Goal: Task Accomplishment & Management: Complete application form

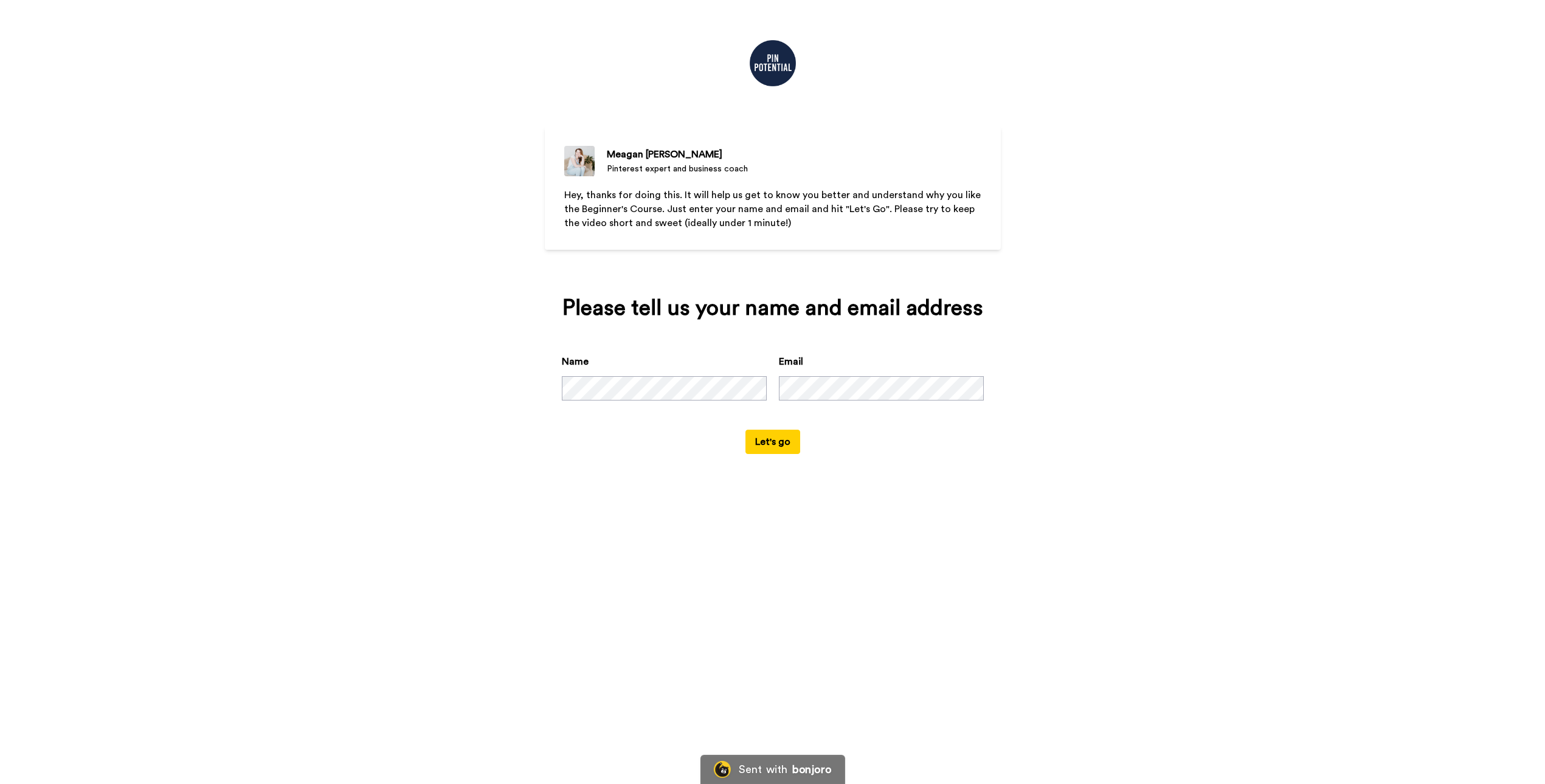
click at [780, 454] on button "Let's go" at bounding box center [773, 442] width 55 height 24
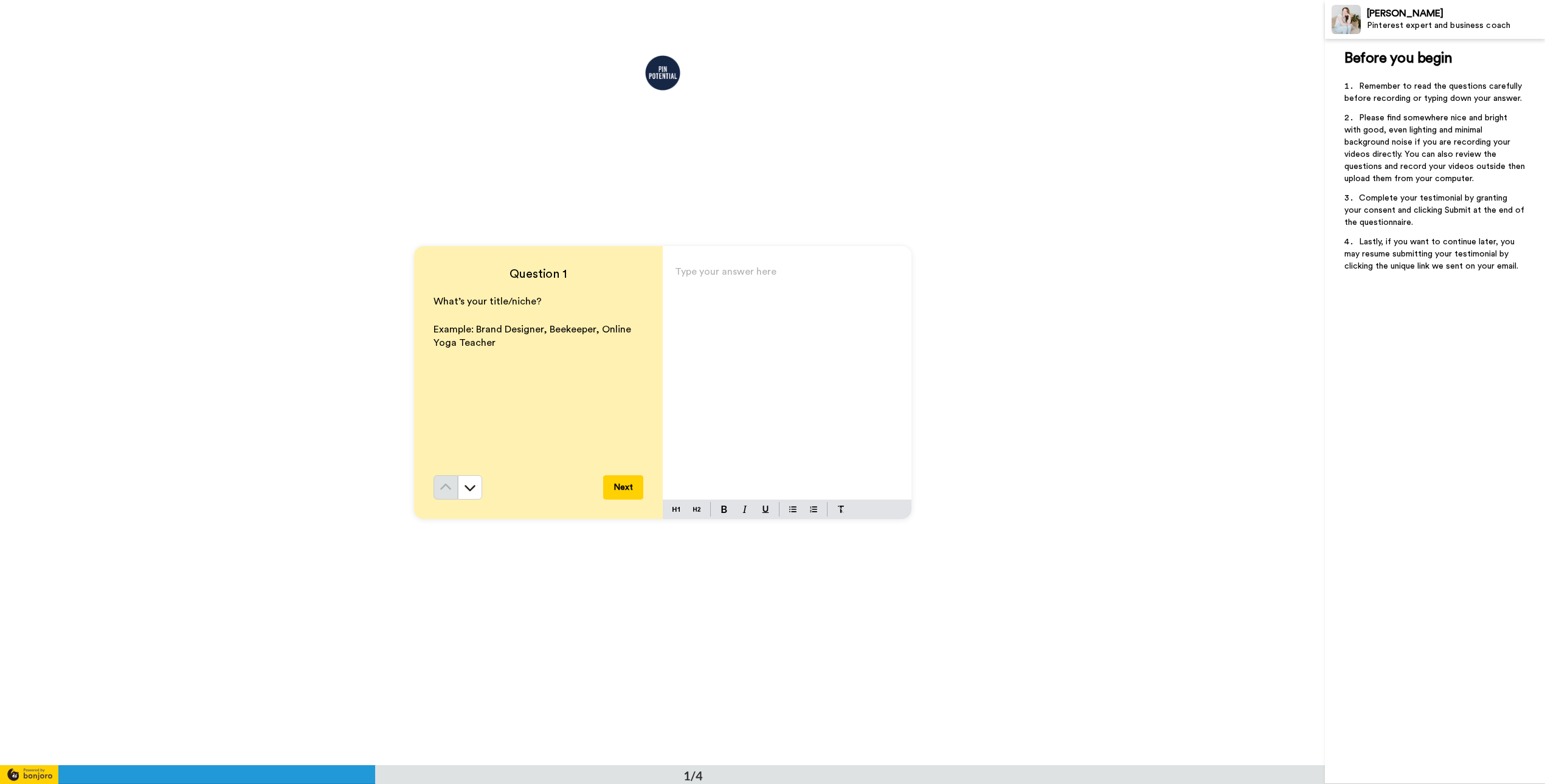
click at [692, 272] on p "Type your answer here ﻿" at bounding box center [787, 276] width 224 height 17
click at [806, 278] on span "Artist | Surface Designer | Ski;llShare Teacher" at bounding box center [776, 276] width 202 height 10
click at [768, 374] on div "Artist | Surface Designer | SkillShare Teacher" at bounding box center [787, 382] width 248 height 237
click at [630, 489] on button "Next" at bounding box center [623, 487] width 40 height 24
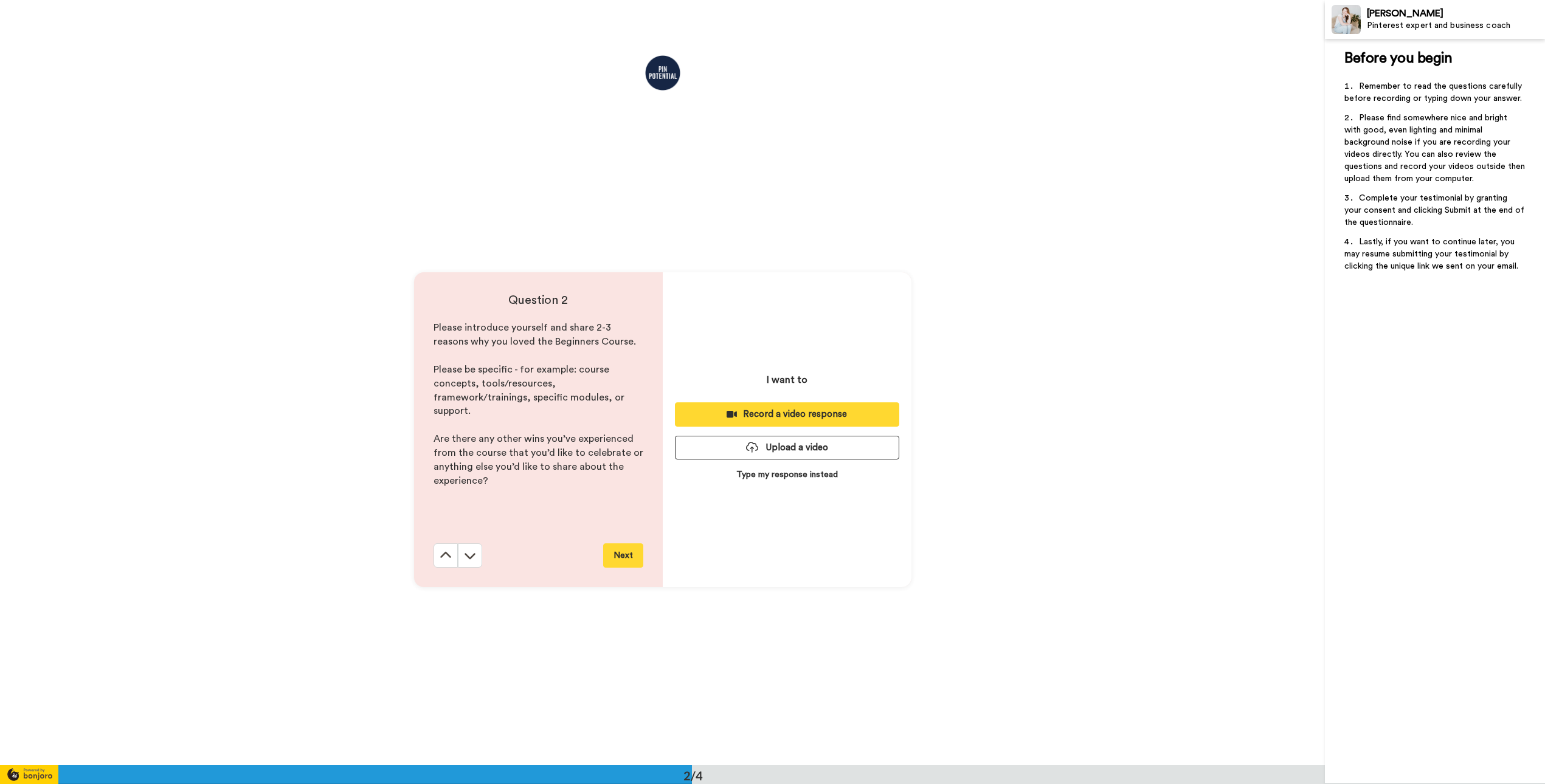
scroll to position [765, 0]
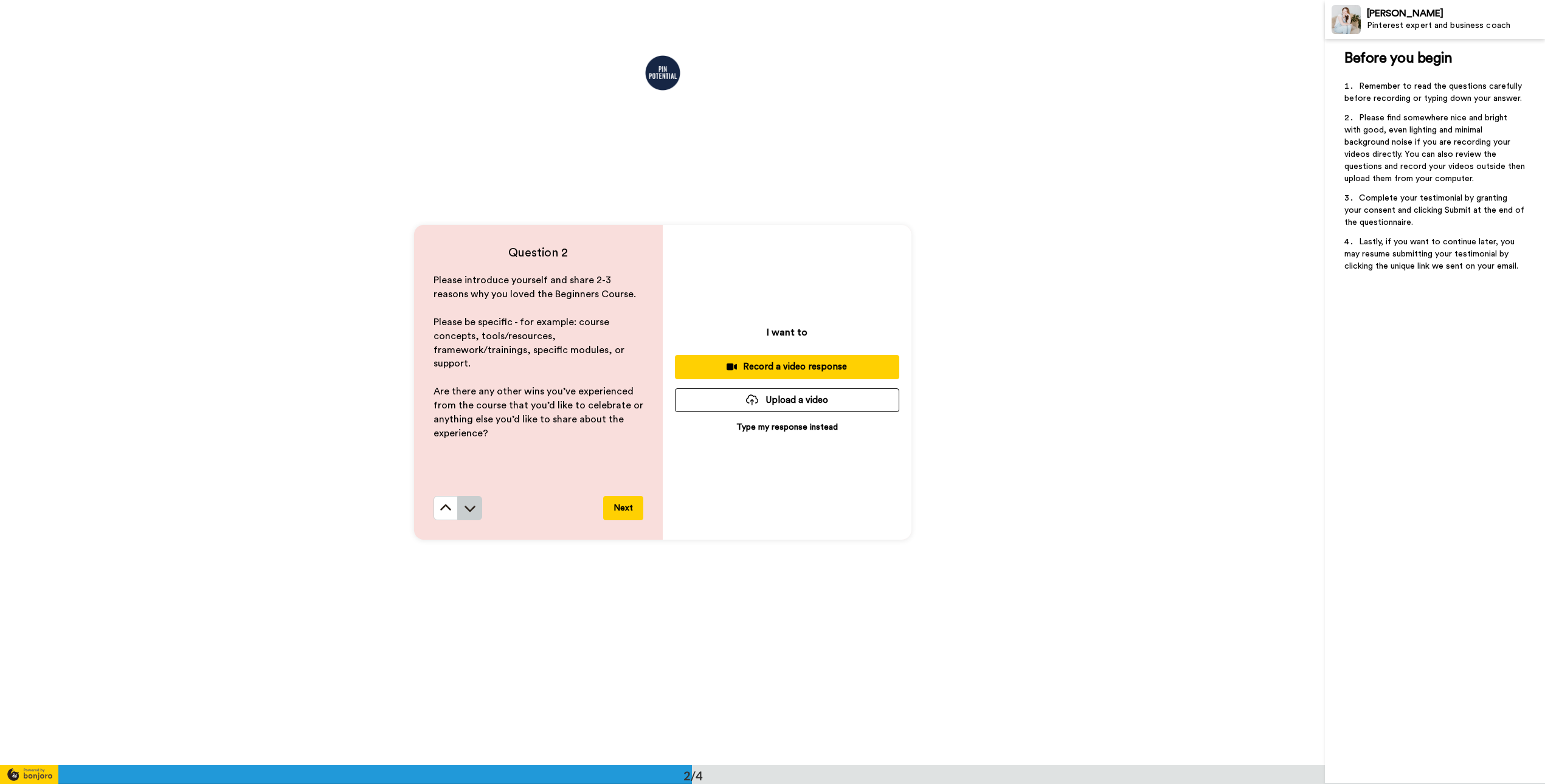
click at [471, 505] on icon at bounding box center [470, 508] width 12 height 12
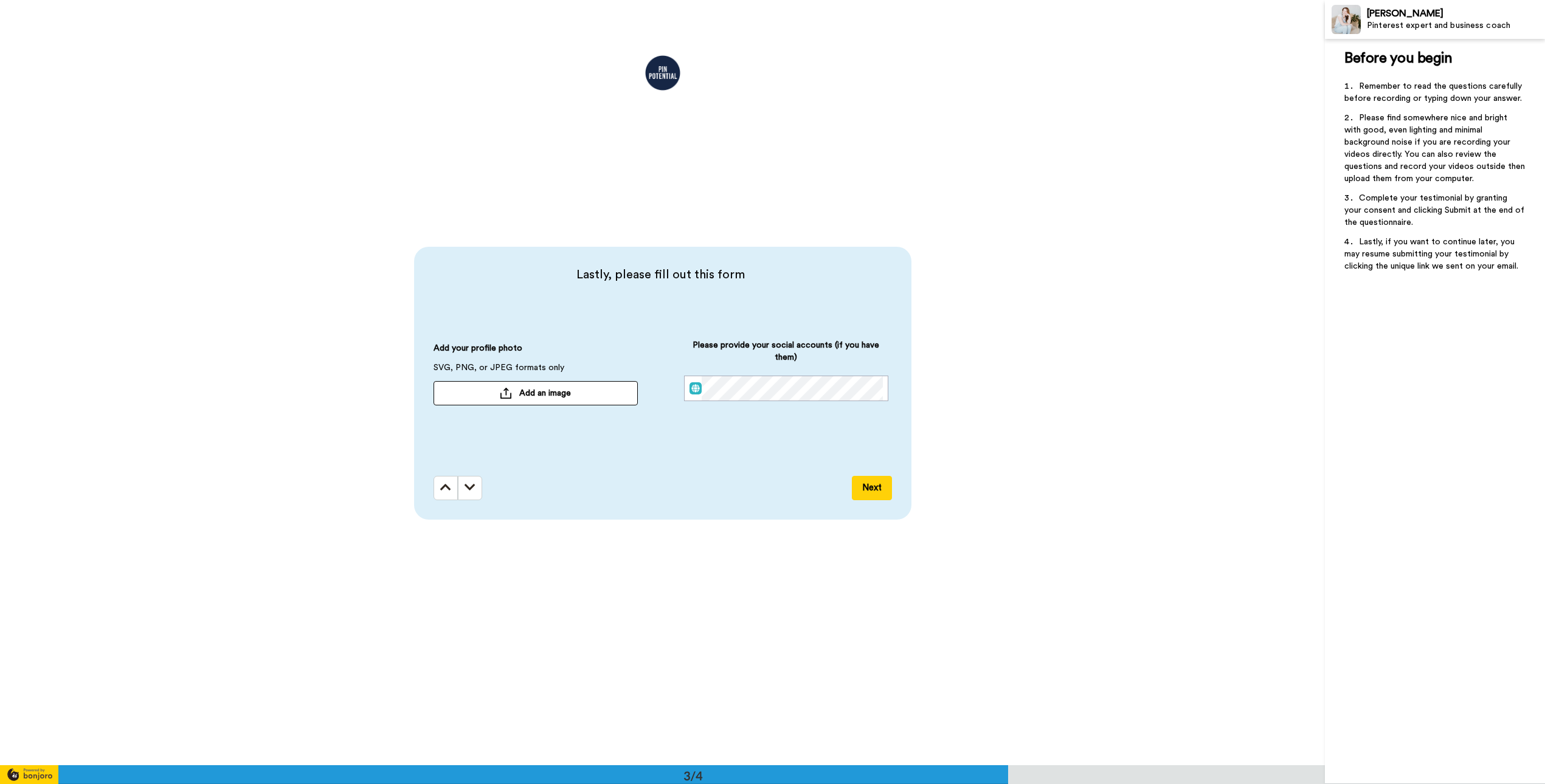
scroll to position [1531, 0]
click at [443, 489] on icon at bounding box center [446, 486] width 11 height 12
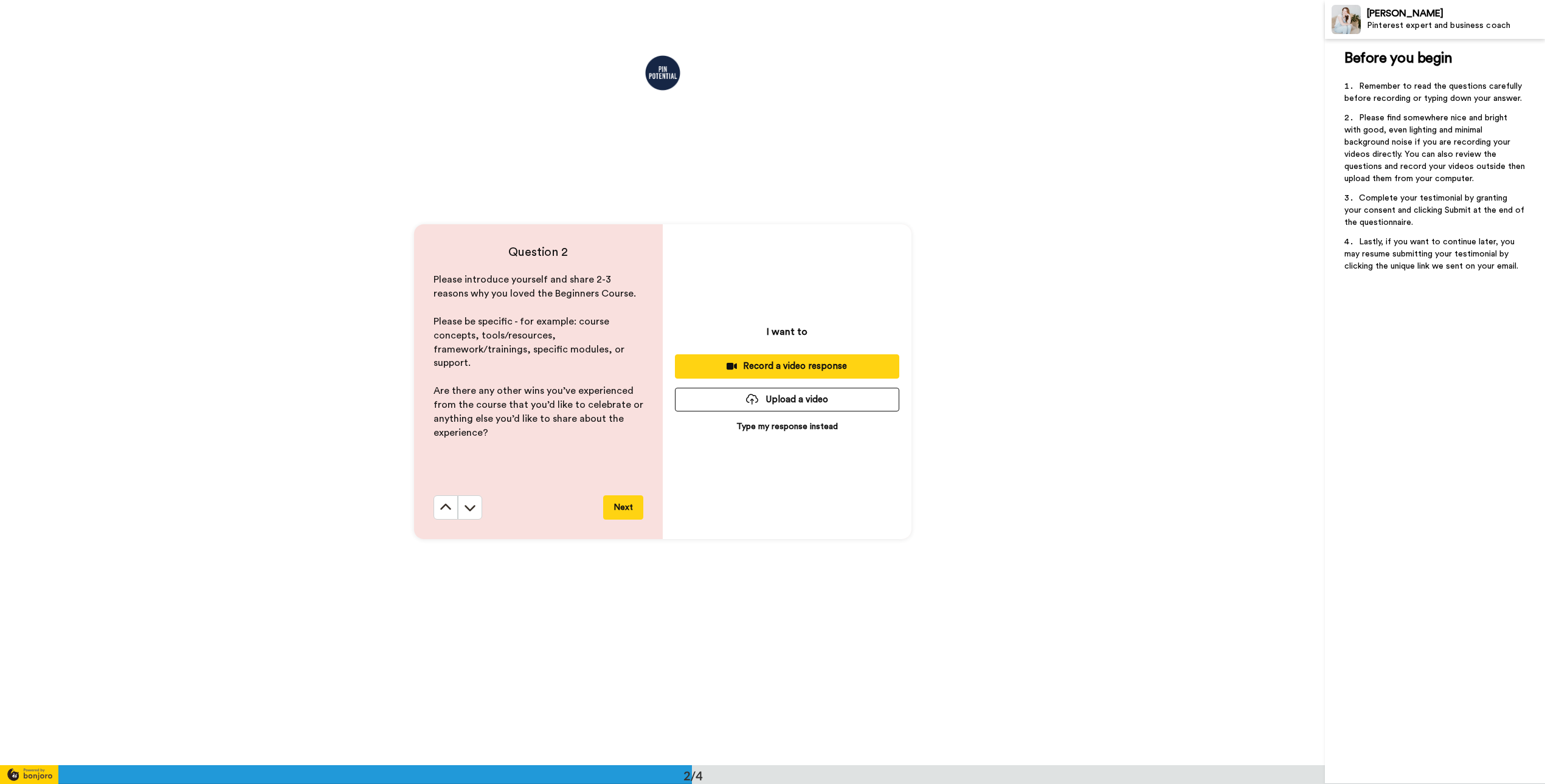
scroll to position [765, 0]
click at [791, 428] on p "Type my response instead" at bounding box center [787, 428] width 102 height 12
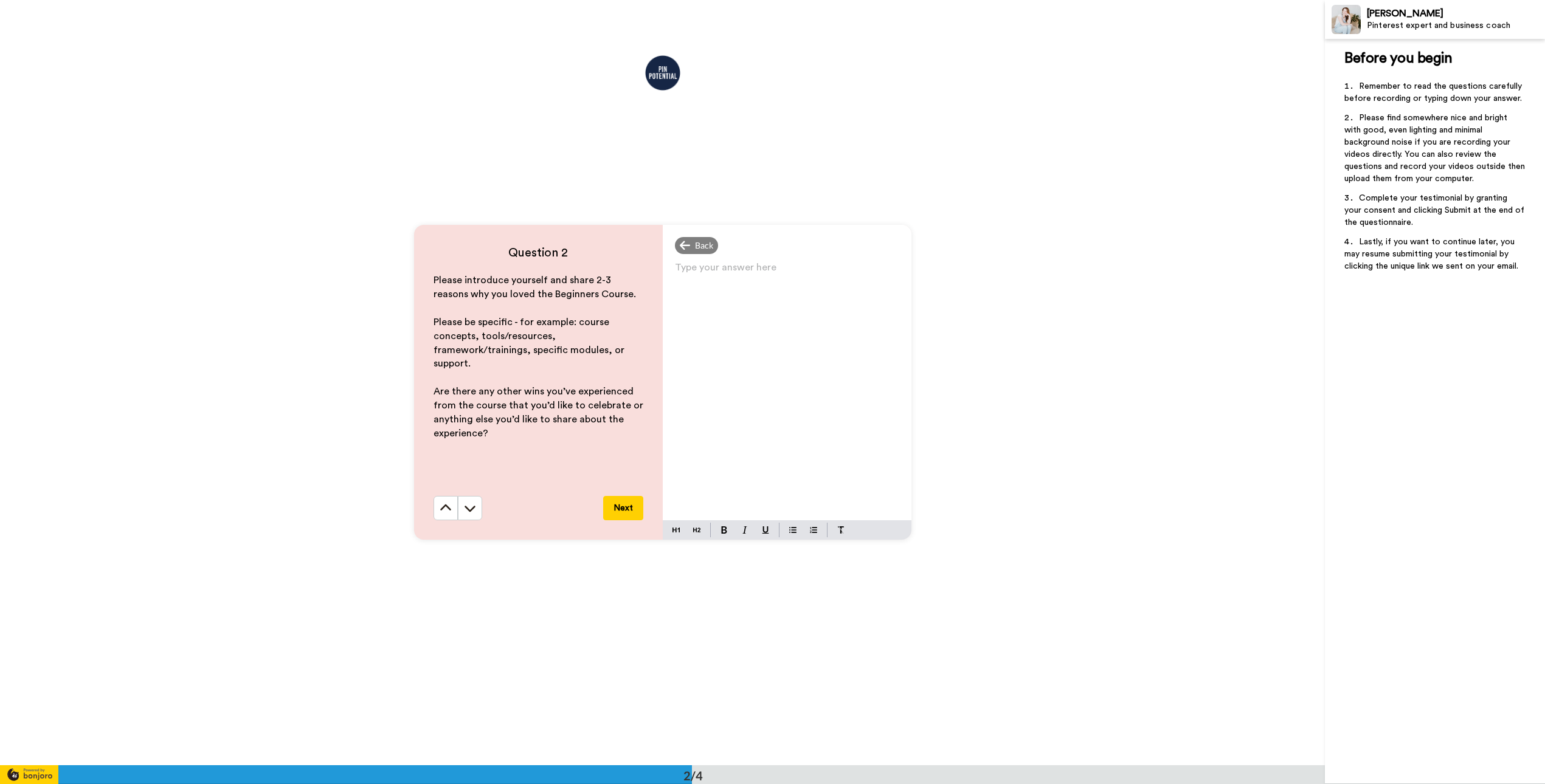
click at [698, 273] on p "Type your answer here ﻿" at bounding box center [787, 272] width 224 height 17
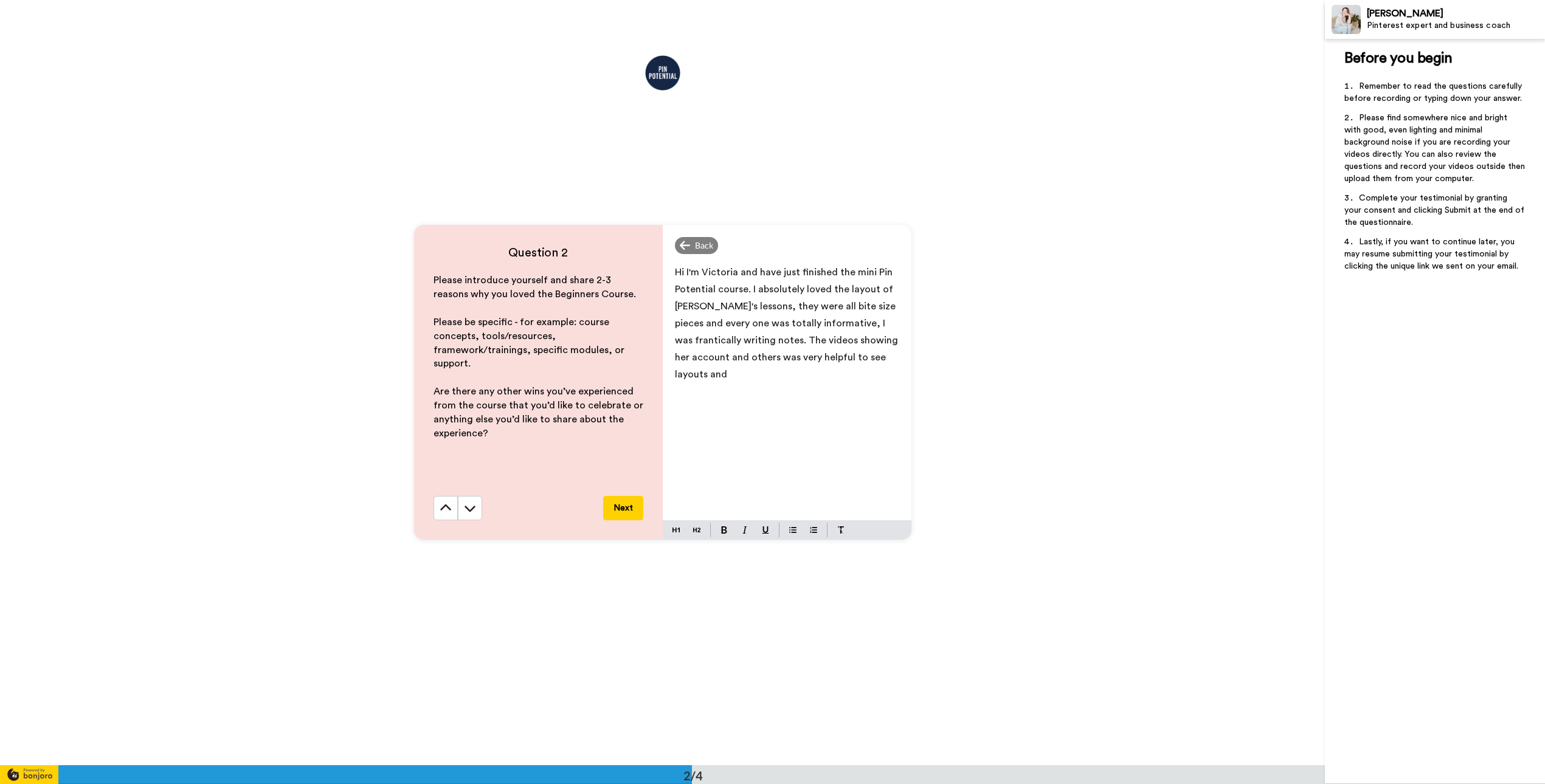
click at [863, 360] on span "Hi I'm Victoria and have just finished the mini Pin Potential course. I absolut…" at bounding box center [788, 324] width 225 height 112
click at [738, 380] on p "Hi I'm Victoria and have just finished the mini Pin Potential course. I absolut…" at bounding box center [787, 323] width 224 height 119
click at [683, 398] on span "Hi I'm Victoria and have just finished the mini Pin Potential course. I absolut…" at bounding box center [788, 349] width 225 height 163
click at [854, 416] on p "Hi I'm Victoria and have just finished the mini Pin Potential course. I absolut…" at bounding box center [787, 349] width 224 height 170
click at [739, 277] on span "Hi I'm Victoria and have just finished the mini Pin Potential course. I absolut…" at bounding box center [788, 349] width 225 height 163
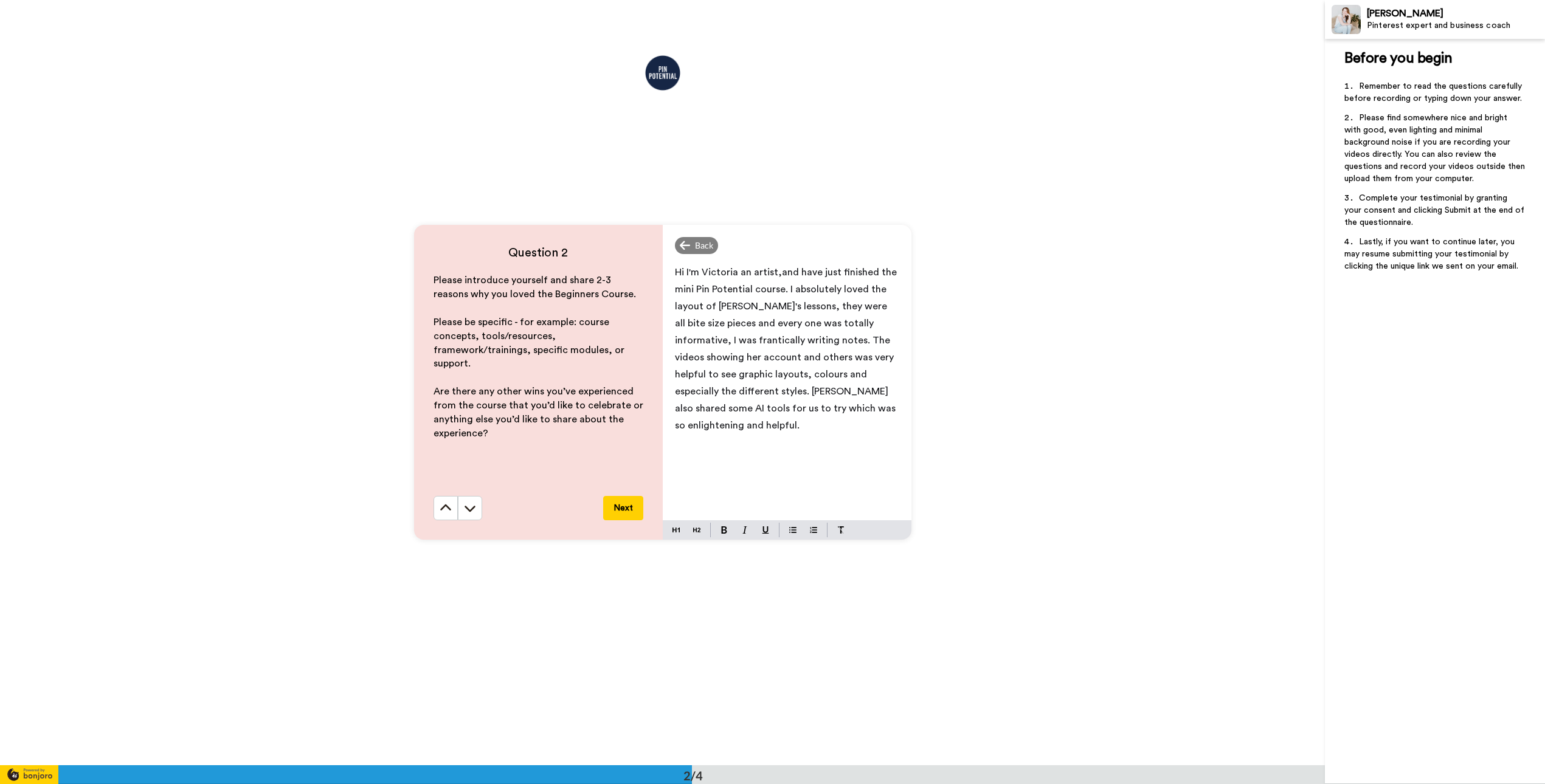
click at [739, 279] on span "Hi I'm Victoria an artist,and have just finished the mini Pin Potential course.…" at bounding box center [787, 349] width 224 height 163
click at [852, 412] on p "Hi I'm Victoria an artist,and have just finished the mini Pin Potential course.…" at bounding box center [787, 349] width 224 height 170
click at [975, 500] on div "Question 2 Please introduce yourself and share 2-3 reasons why you loved the Be…" at bounding box center [662, 382] width 1325 height 765
click at [631, 505] on button "Next" at bounding box center [623, 508] width 40 height 24
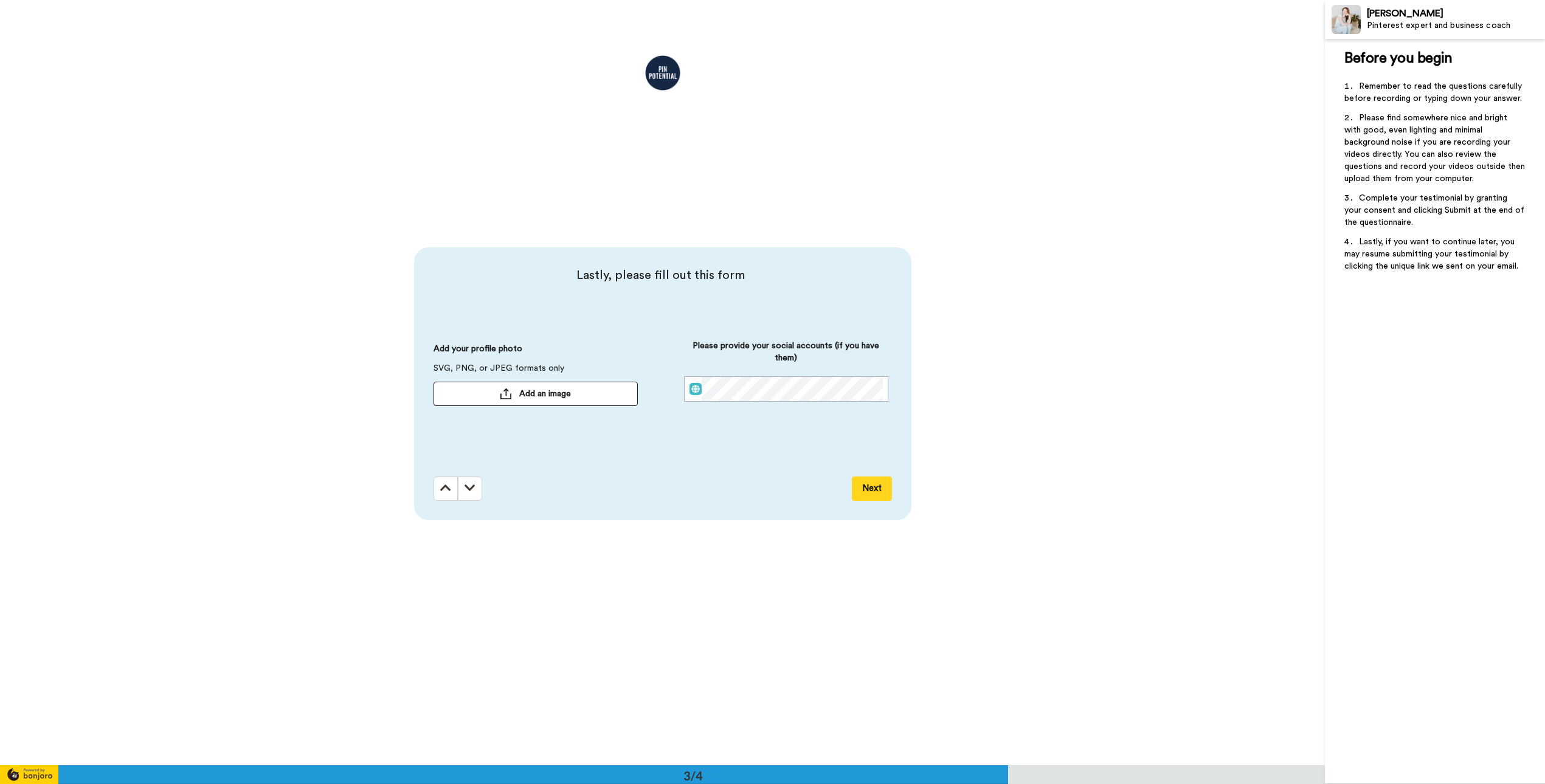
scroll to position [1531, 0]
click at [532, 395] on span "Add an image" at bounding box center [545, 392] width 52 height 12
click at [866, 488] on button "Next" at bounding box center [872, 486] width 40 height 24
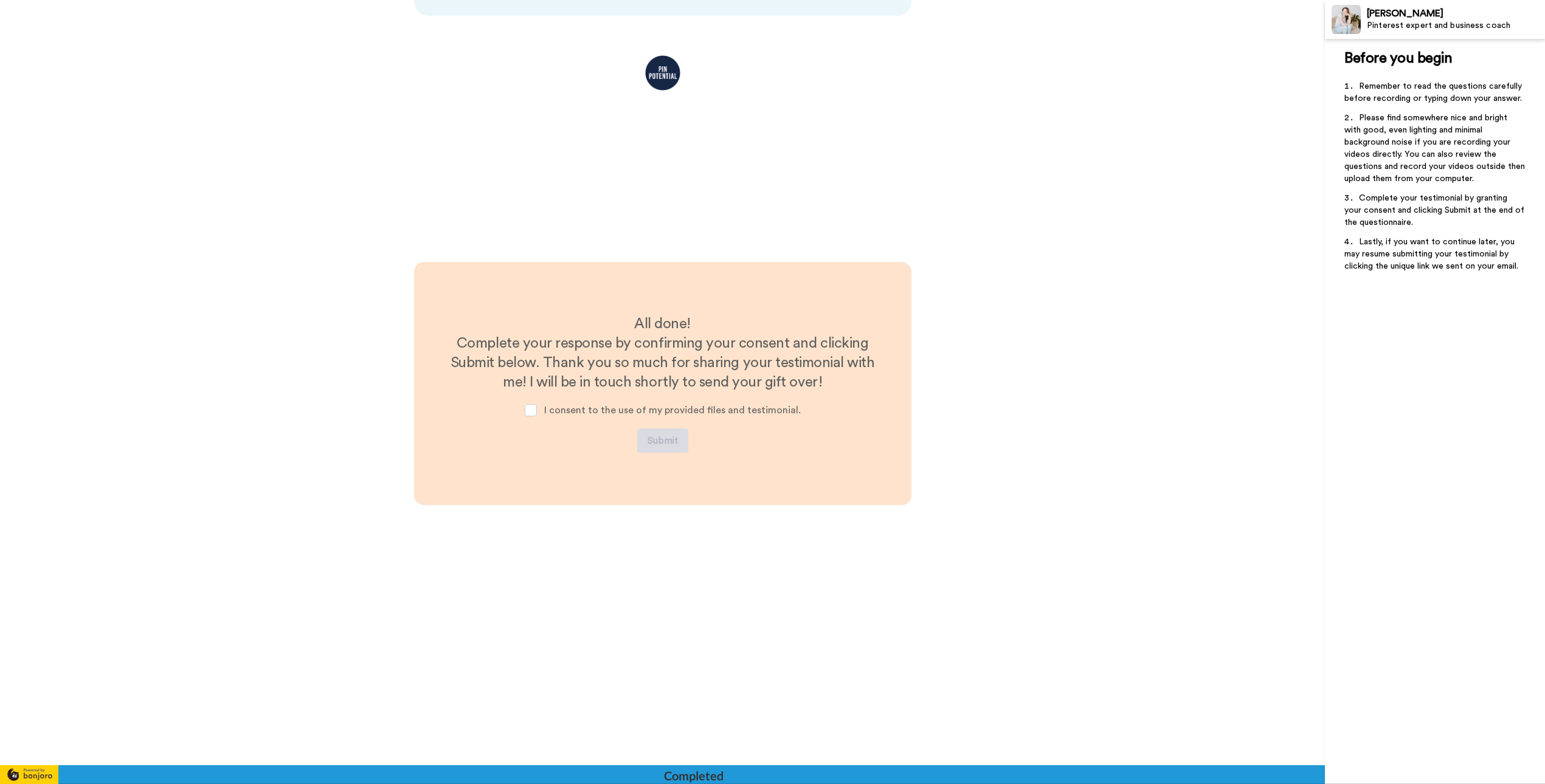
scroll to position [2034, 0]
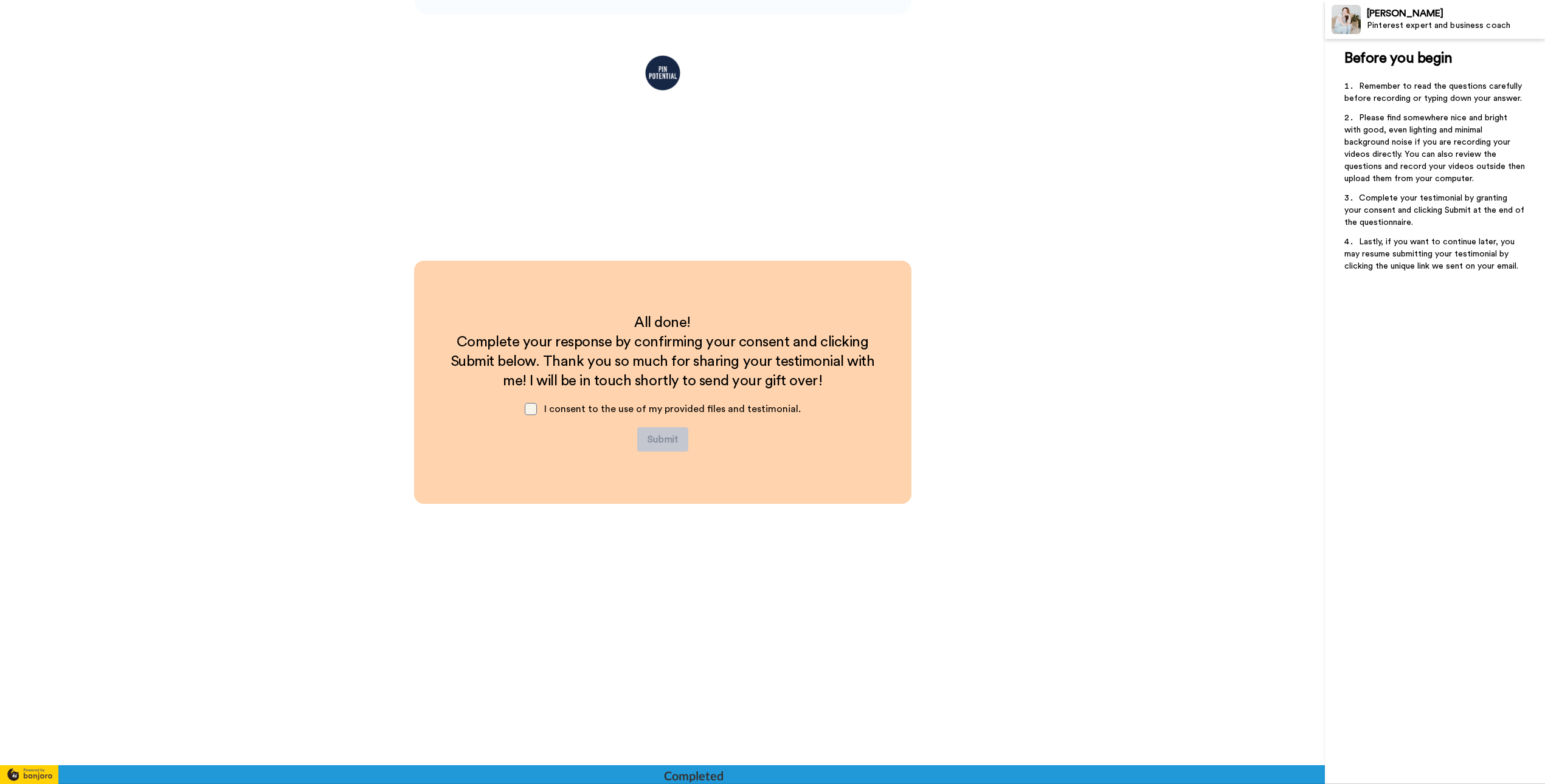
click at [534, 408] on span at bounding box center [531, 409] width 12 height 12
click at [657, 438] on button "Submit" at bounding box center [663, 439] width 51 height 24
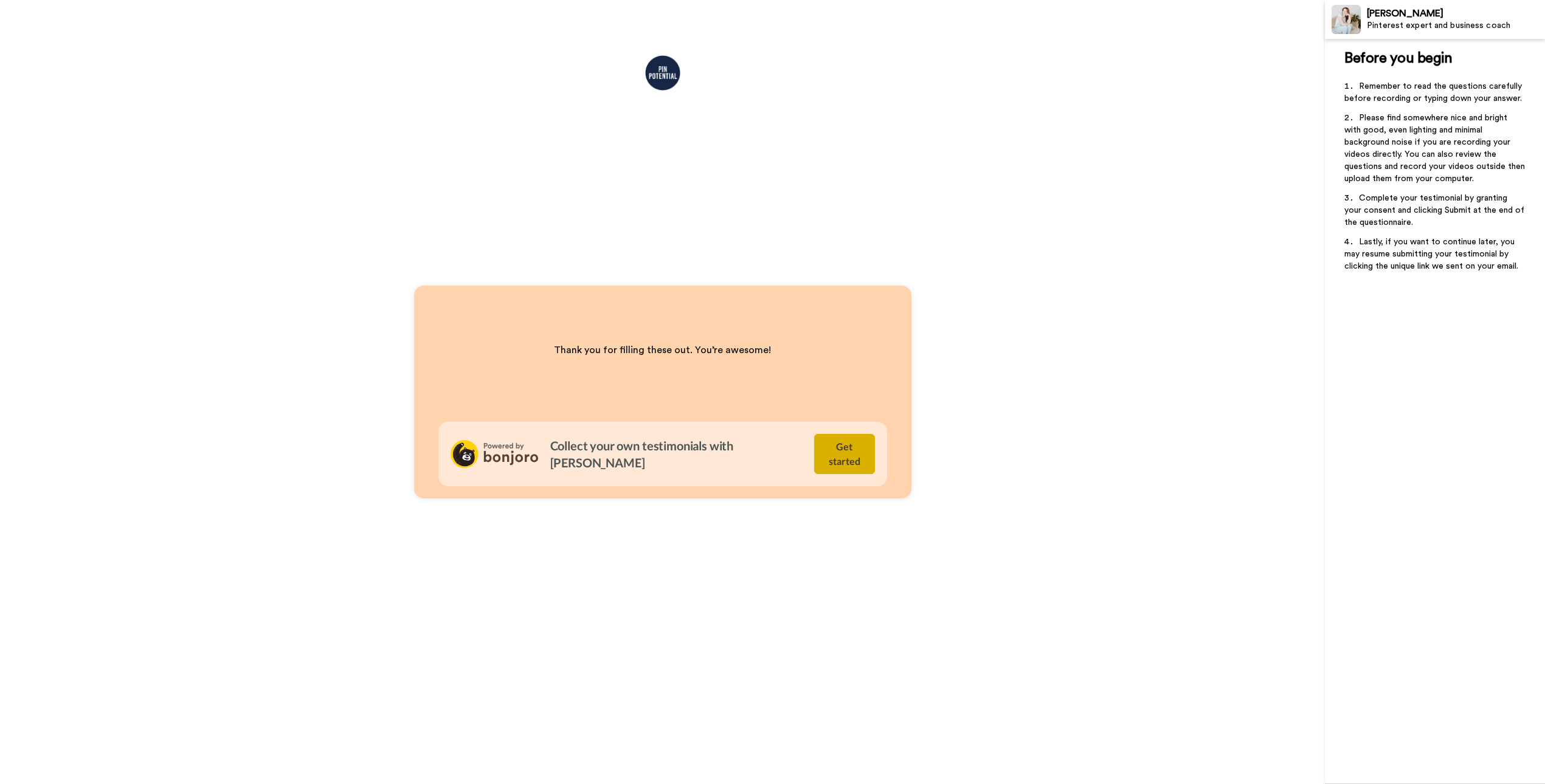
click at [852, 461] on button "Get started" at bounding box center [844, 454] width 61 height 40
